Goal: Check status: Check status

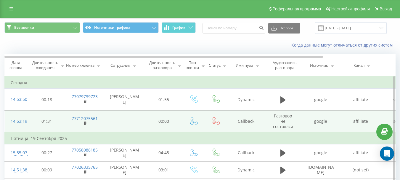
click at [83, 123] on td "77712075561" at bounding box center [85, 121] width 39 height 22
click at [86, 122] on icon at bounding box center [85, 123] width 3 height 4
